Goal: Communication & Community: Connect with others

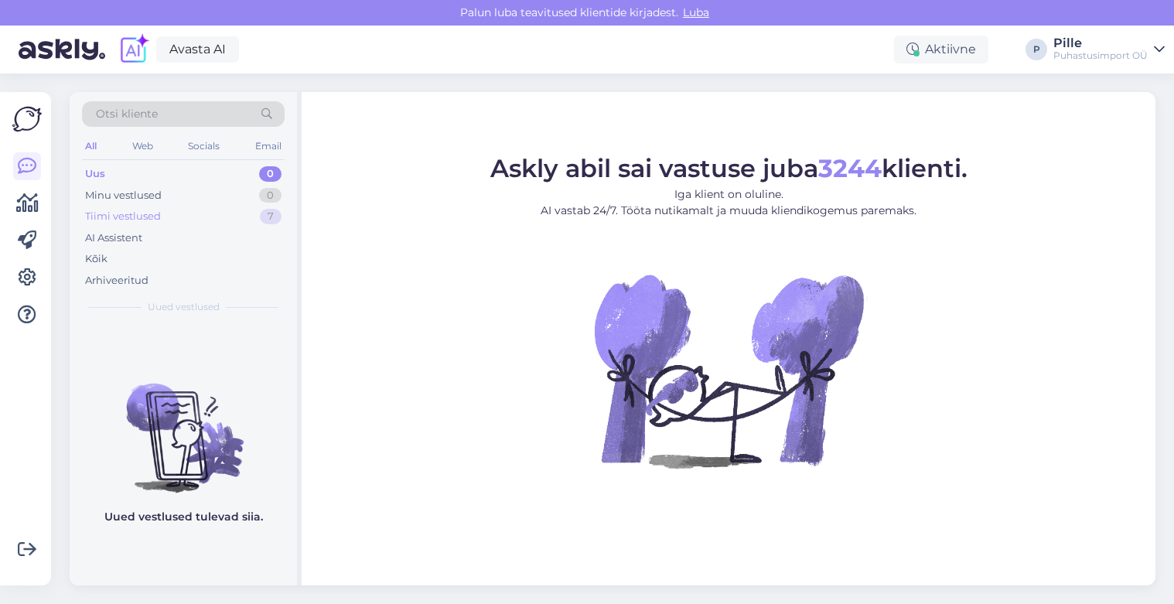
click at [140, 221] on div "Tiimi vestlused" at bounding box center [123, 216] width 76 height 15
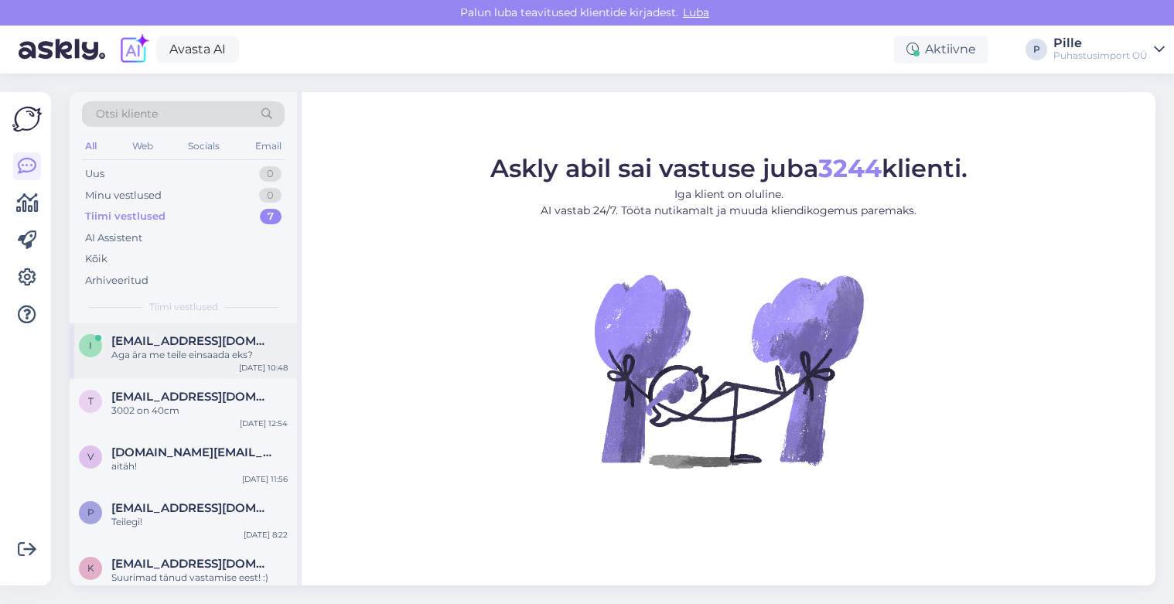
click at [155, 343] on span "[EMAIL_ADDRESS][DOMAIN_NAME]" at bounding box center [191, 341] width 161 height 14
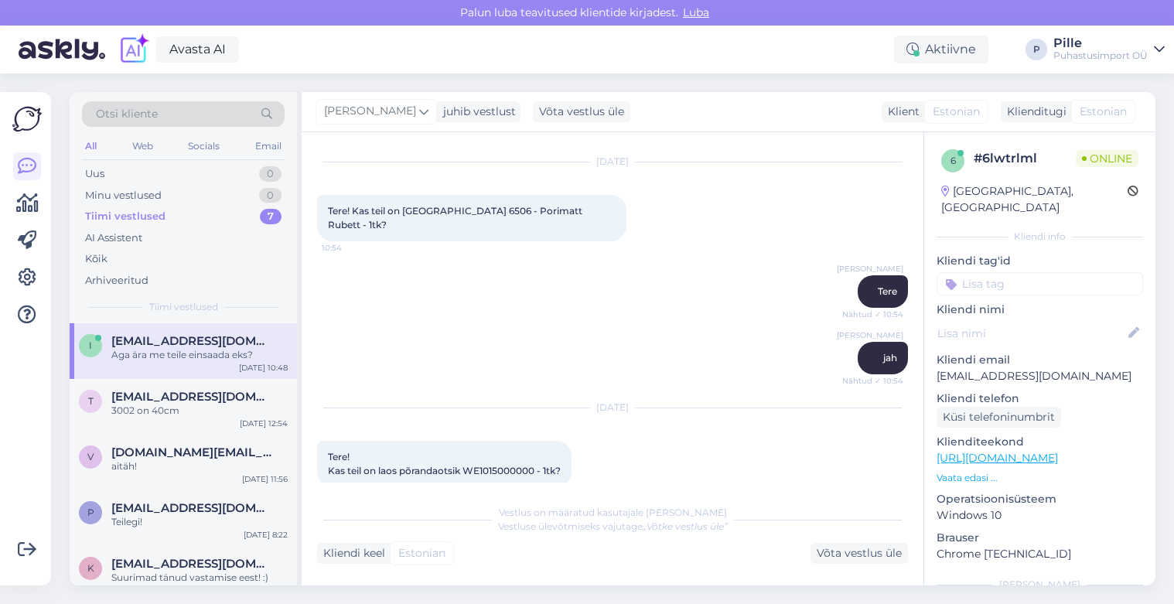
scroll to position [7460, 0]
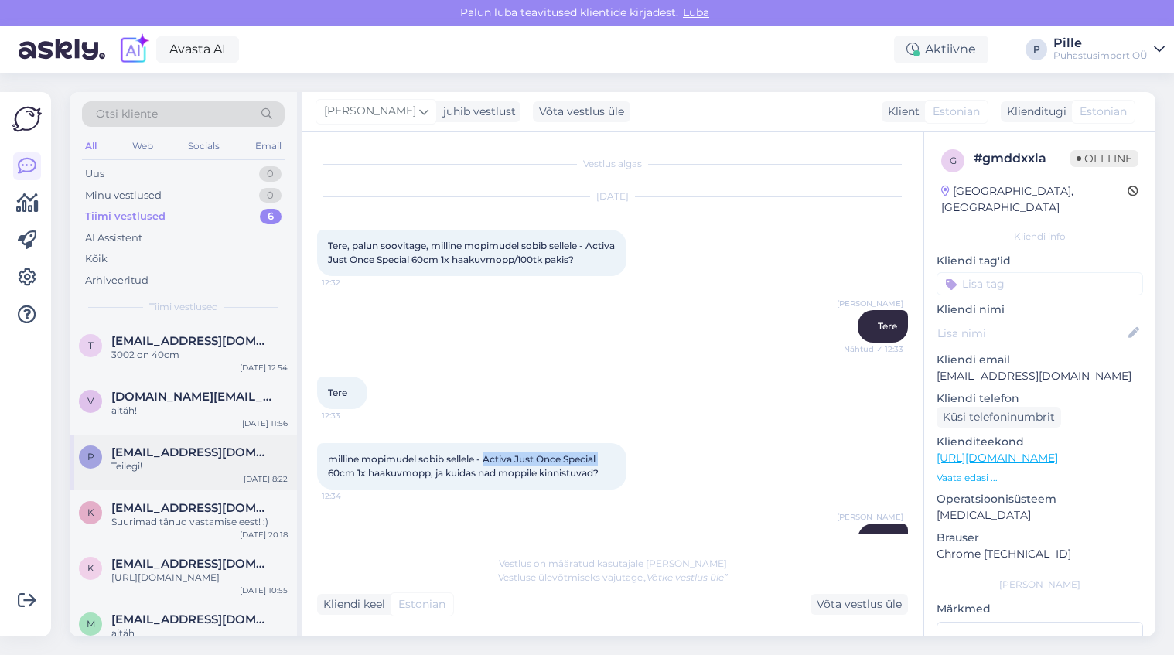
scroll to position [253, 0]
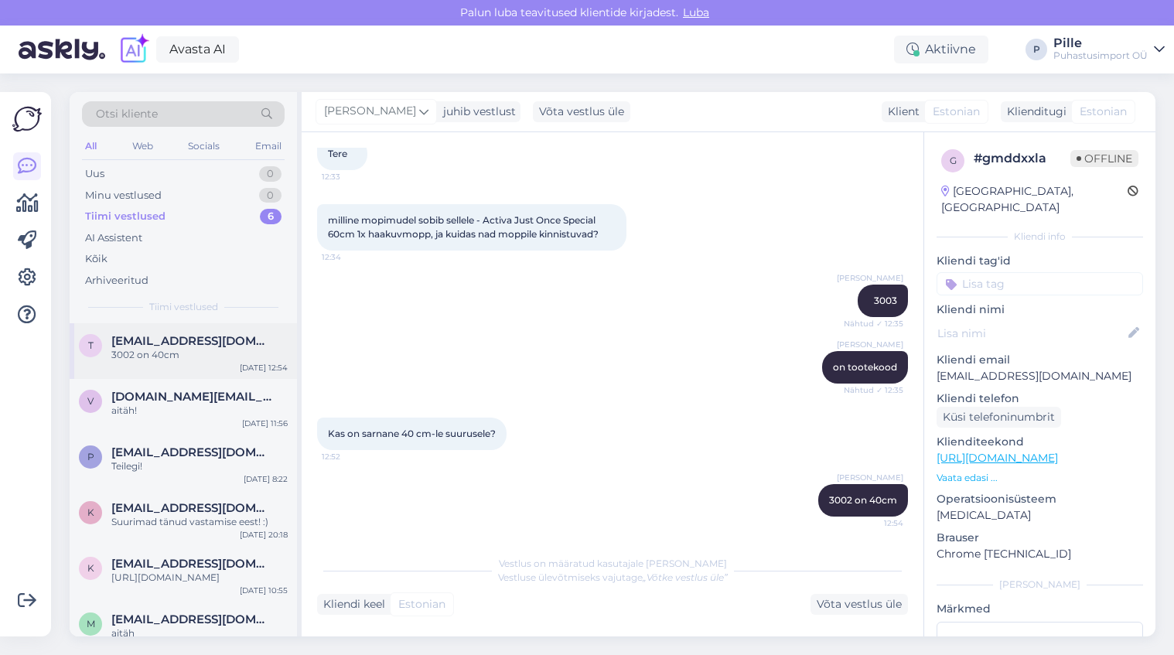
click at [155, 344] on span "[EMAIL_ADDRESS][DOMAIN_NAME]" at bounding box center [191, 341] width 161 height 14
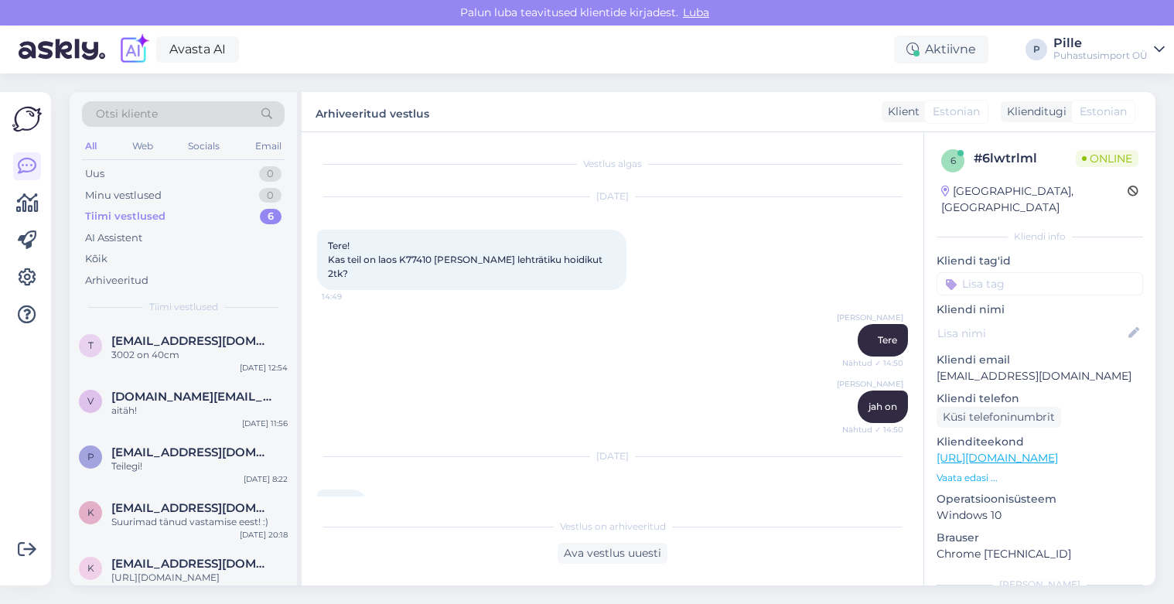
scroll to position [7579, 0]
